Goal: Information Seeking & Learning: Learn about a topic

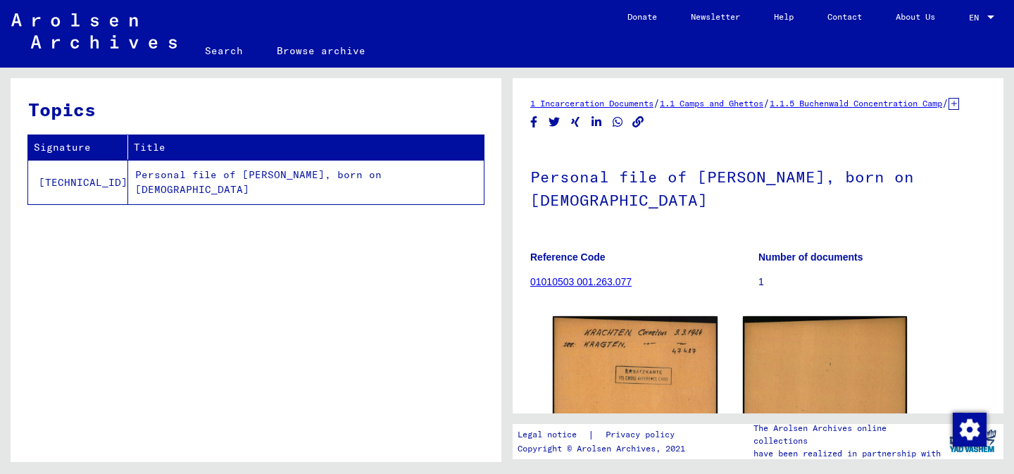
click at [830, 104] on link "1.1.5 Buchenwald Concentration Camp" at bounding box center [856, 103] width 173 height 11
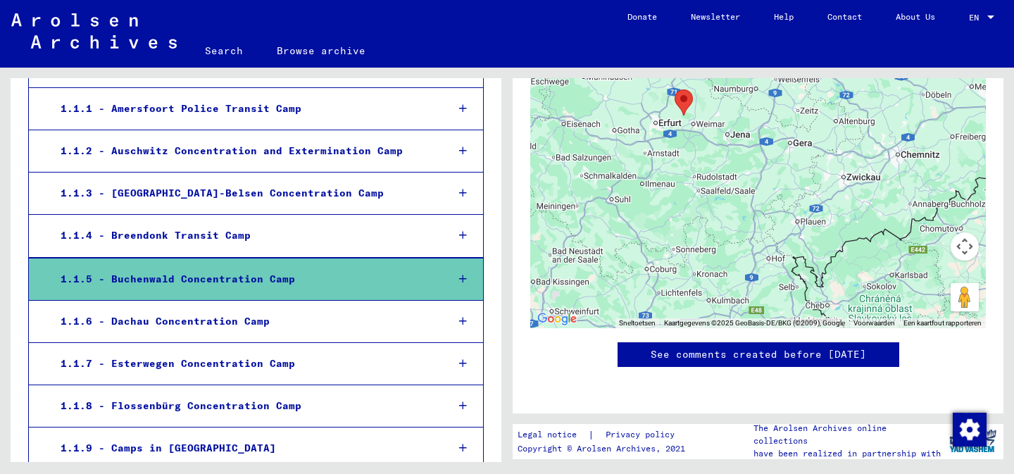
scroll to position [1138, 0]
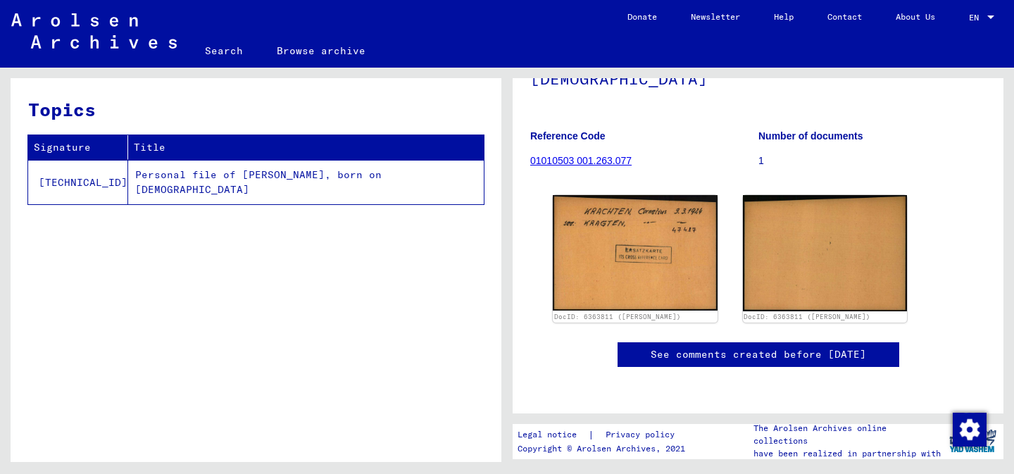
scroll to position [192, 0]
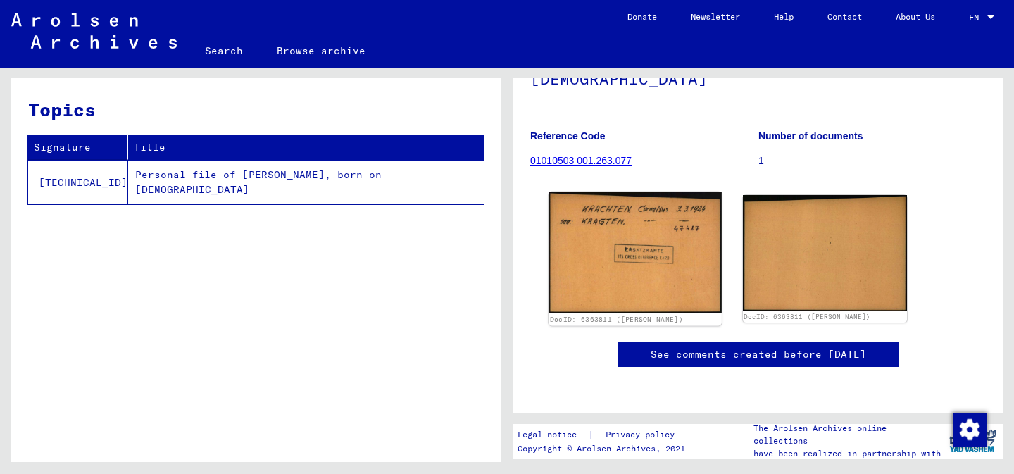
click at [674, 192] on img at bounding box center [635, 252] width 173 height 121
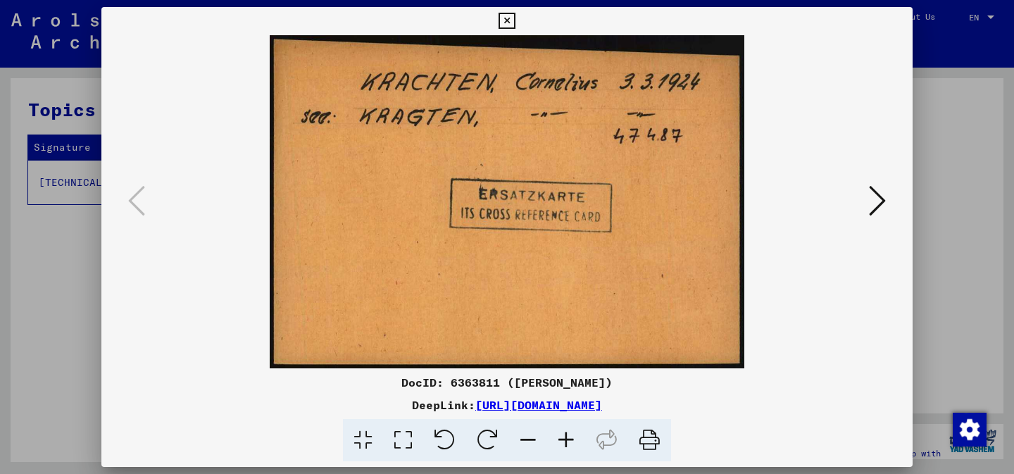
click at [870, 189] on icon at bounding box center [877, 201] width 17 height 34
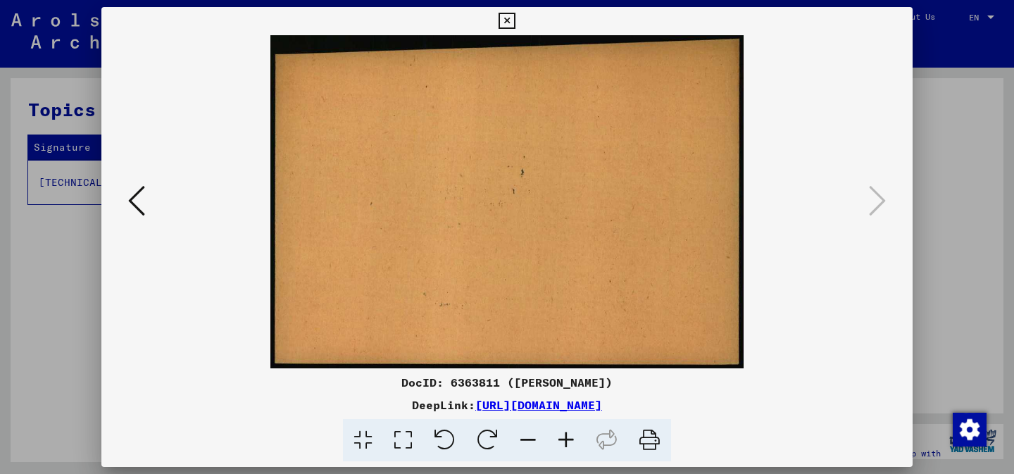
click at [146, 187] on button at bounding box center [136, 202] width 25 height 40
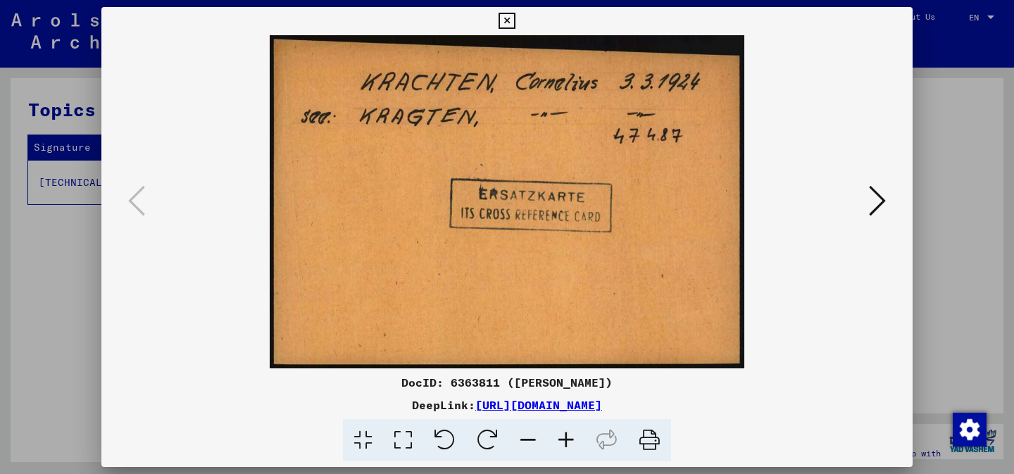
click at [944, 97] on div at bounding box center [507, 237] width 1014 height 474
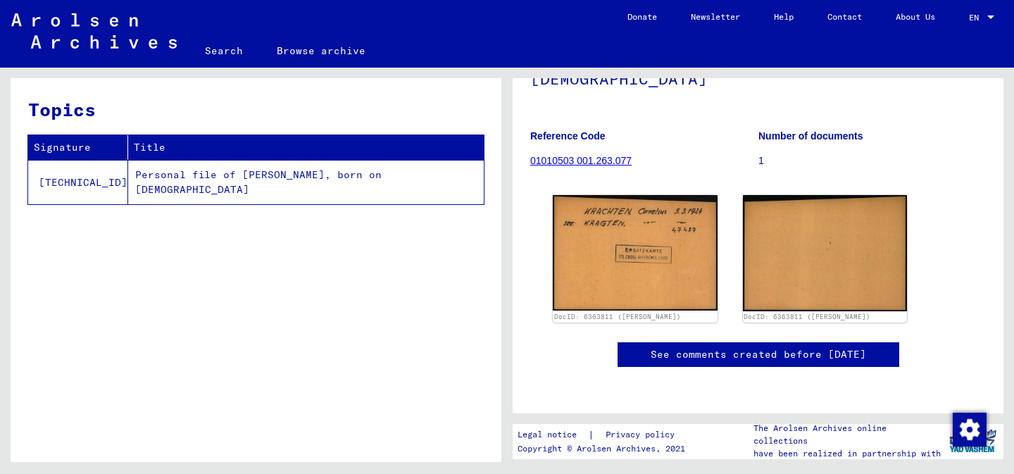
click at [366, 177] on td "Personal file of [PERSON_NAME], born on [DEMOGRAPHIC_DATA]" at bounding box center [306, 182] width 356 height 44
click at [347, 184] on td "Personal file of [PERSON_NAME], born on [DEMOGRAPHIC_DATA]" at bounding box center [306, 182] width 356 height 44
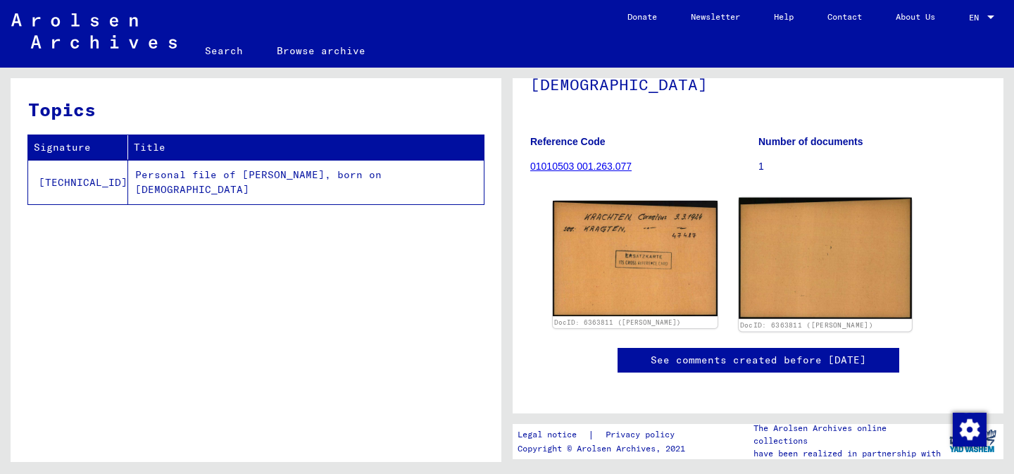
scroll to position [0, 0]
